Goal: Contribute content

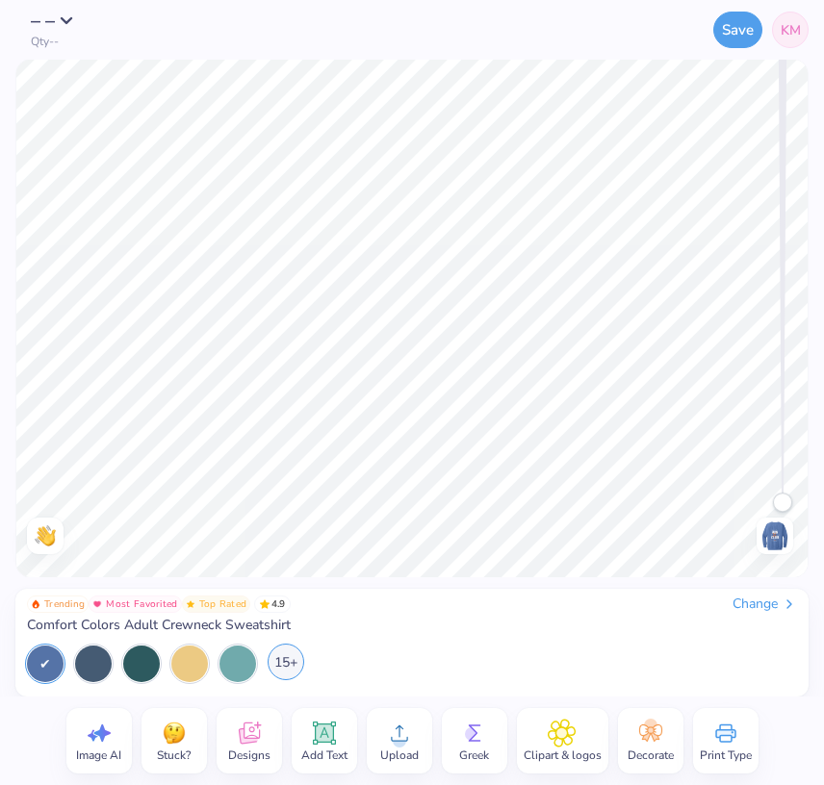
click at [283, 660] on div "15+" at bounding box center [286, 662] width 37 height 37
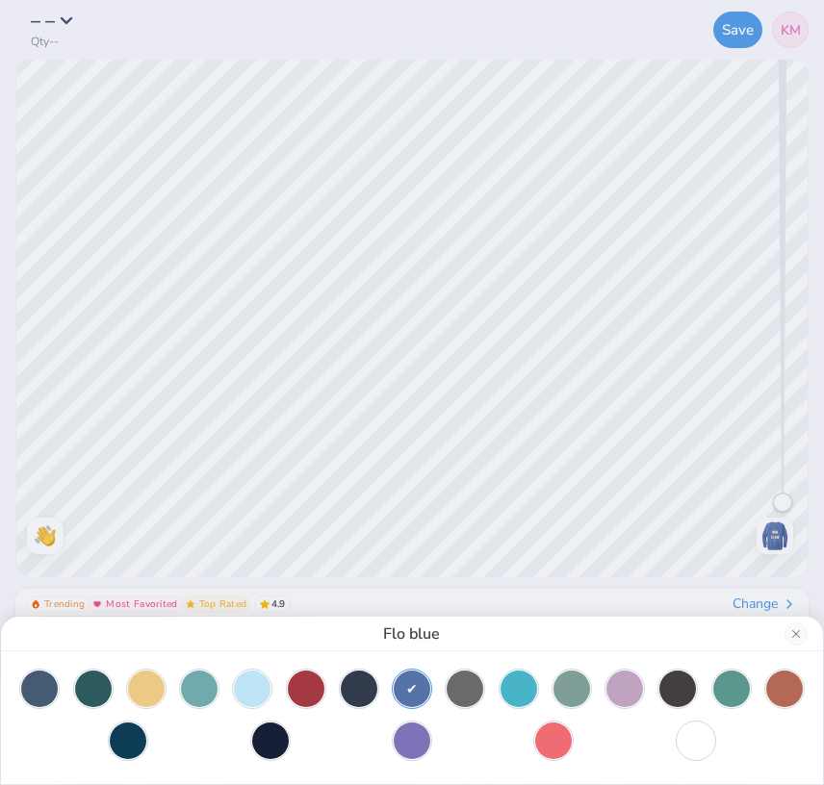
click at [506, 744] on div at bounding box center [412, 715] width 784 height 89
click at [610, 662] on div at bounding box center [412, 718] width 822 height 133
click at [612, 667] on div at bounding box center [412, 718] width 822 height 133
click at [623, 681] on div at bounding box center [624, 687] width 37 height 37
click at [800, 626] on button "Close" at bounding box center [795, 634] width 23 height 23
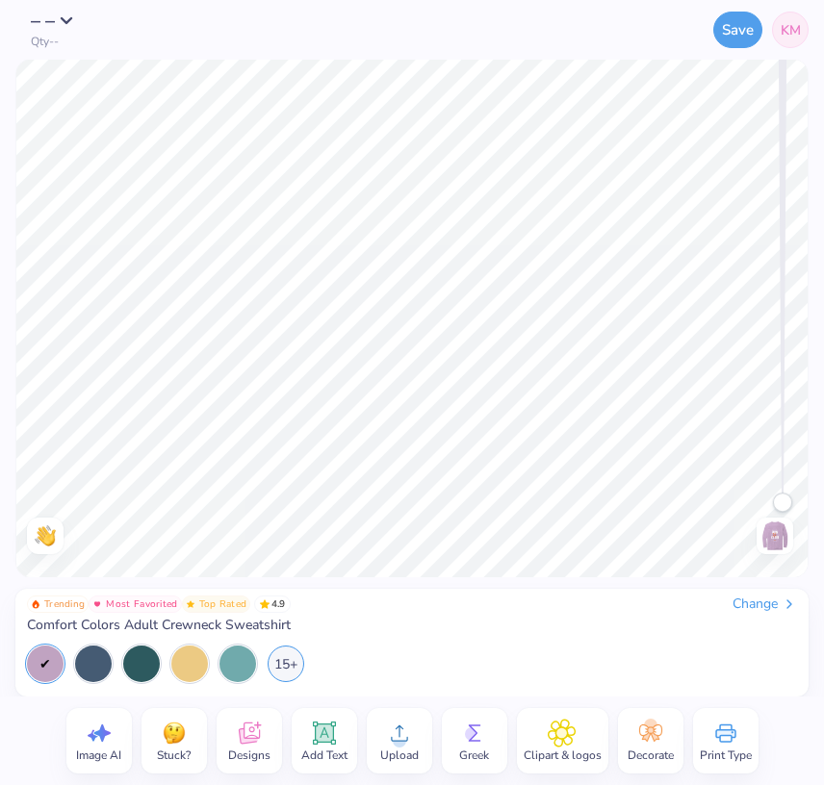
click at [784, 536] on img at bounding box center [774, 536] width 31 height 31
click at [88, 659] on div at bounding box center [93, 662] width 37 height 37
click at [242, 663] on div at bounding box center [237, 662] width 37 height 37
click at [89, 663] on div at bounding box center [93, 662] width 37 height 37
click at [286, 664] on div "15+" at bounding box center [286, 662] width 37 height 37
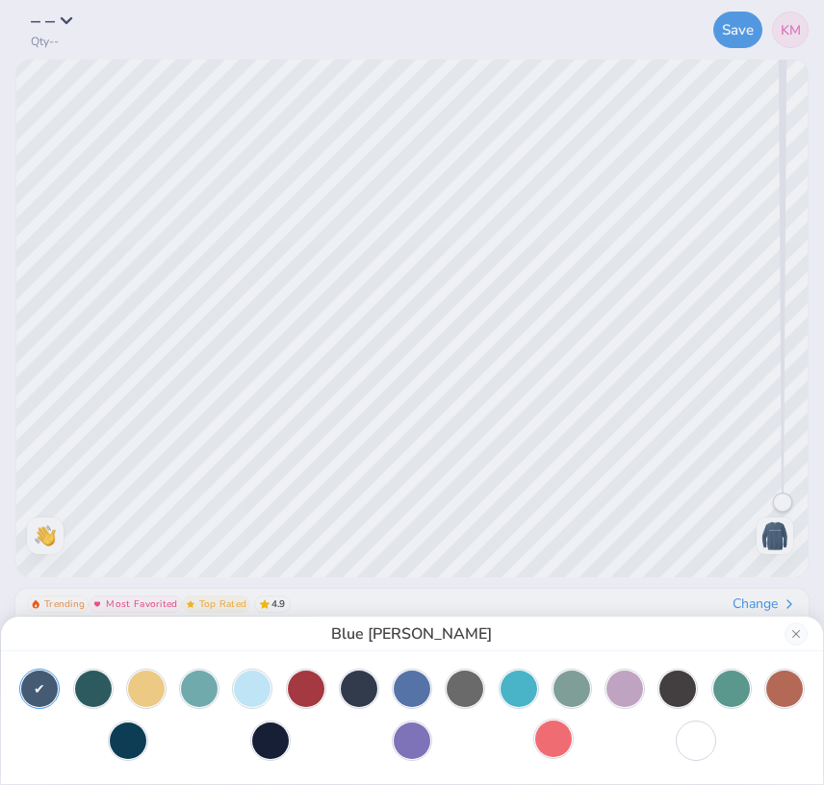
click at [571, 738] on div at bounding box center [553, 739] width 37 height 37
click at [585, 682] on div at bounding box center [571, 687] width 37 height 37
click at [627, 683] on div at bounding box center [624, 687] width 37 height 37
click at [145, 679] on div at bounding box center [146, 687] width 37 height 37
click at [92, 692] on div at bounding box center [93, 687] width 37 height 37
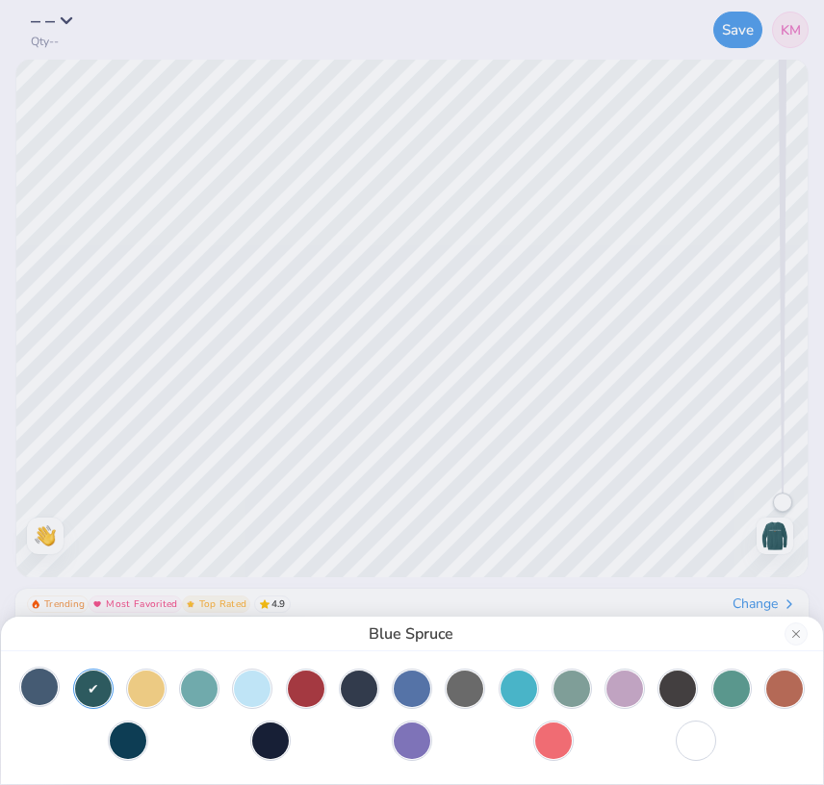
click at [25, 683] on div at bounding box center [39, 687] width 37 height 37
click at [329, 700] on div at bounding box center [412, 715] width 784 height 89
click at [355, 688] on div at bounding box center [359, 687] width 37 height 37
click at [37, 682] on div at bounding box center [39, 687] width 37 height 37
click at [799, 641] on button "Close" at bounding box center [795, 634] width 23 height 23
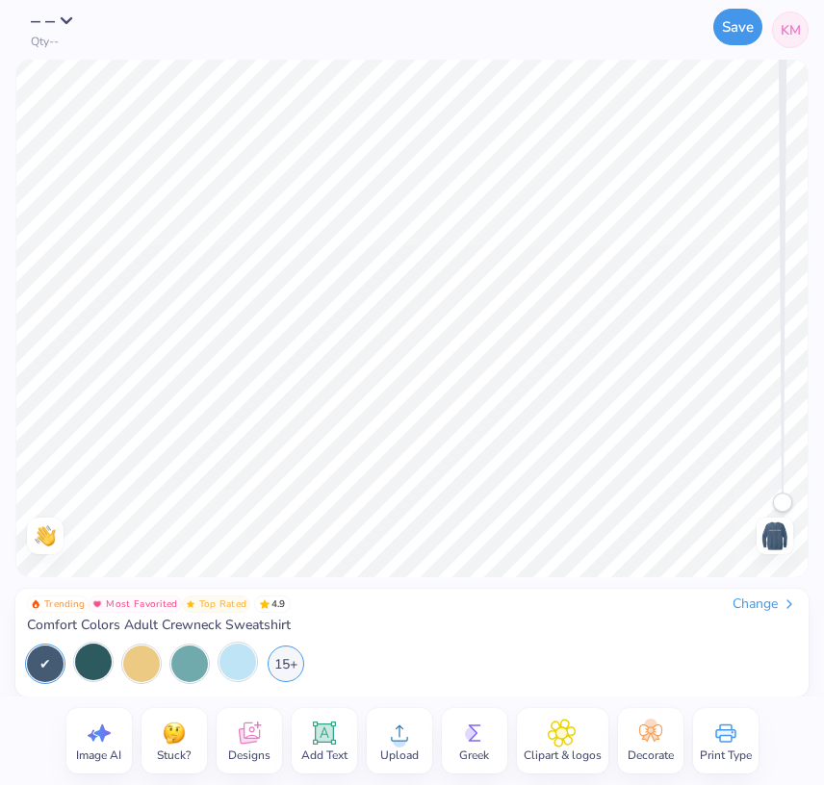
click at [746, 13] on button "Save" at bounding box center [737, 27] width 49 height 37
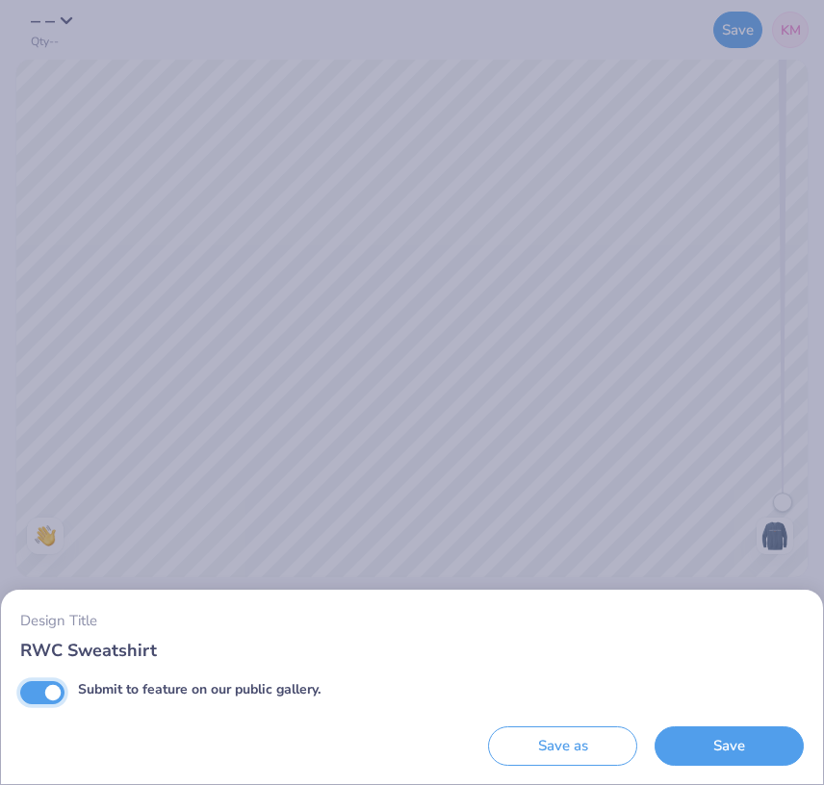
click at [32, 693] on input "Submit to feature on our public gallery." at bounding box center [42, 692] width 44 height 23
checkbox input "false"
click at [547, 84] on div "Design Title RWC Sweatshirt Submit to feature on our public gallery. Save as Sa…" at bounding box center [412, 392] width 824 height 785
